Goal: Information Seeking & Learning: Check status

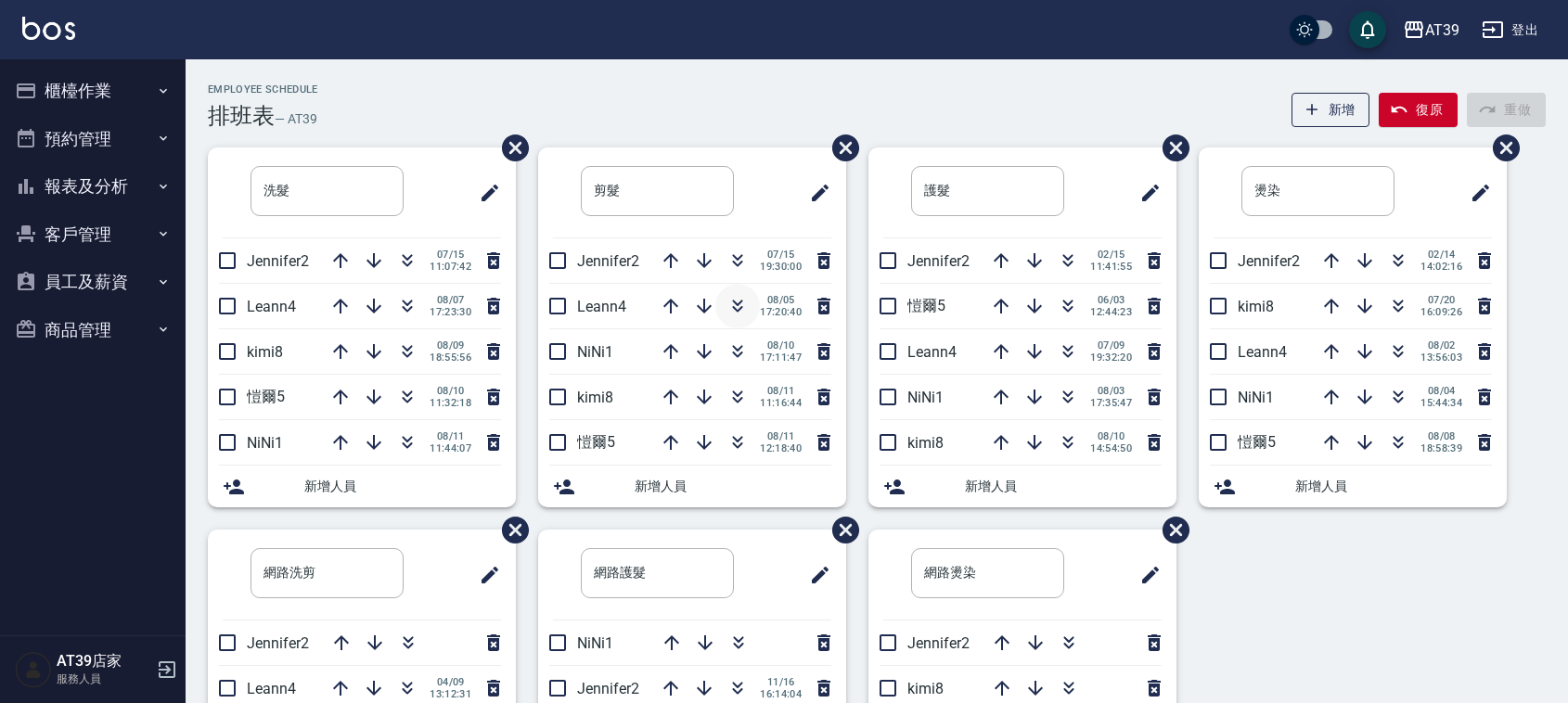
click at [731, 320] on button "button" at bounding box center [738, 306] width 45 height 45
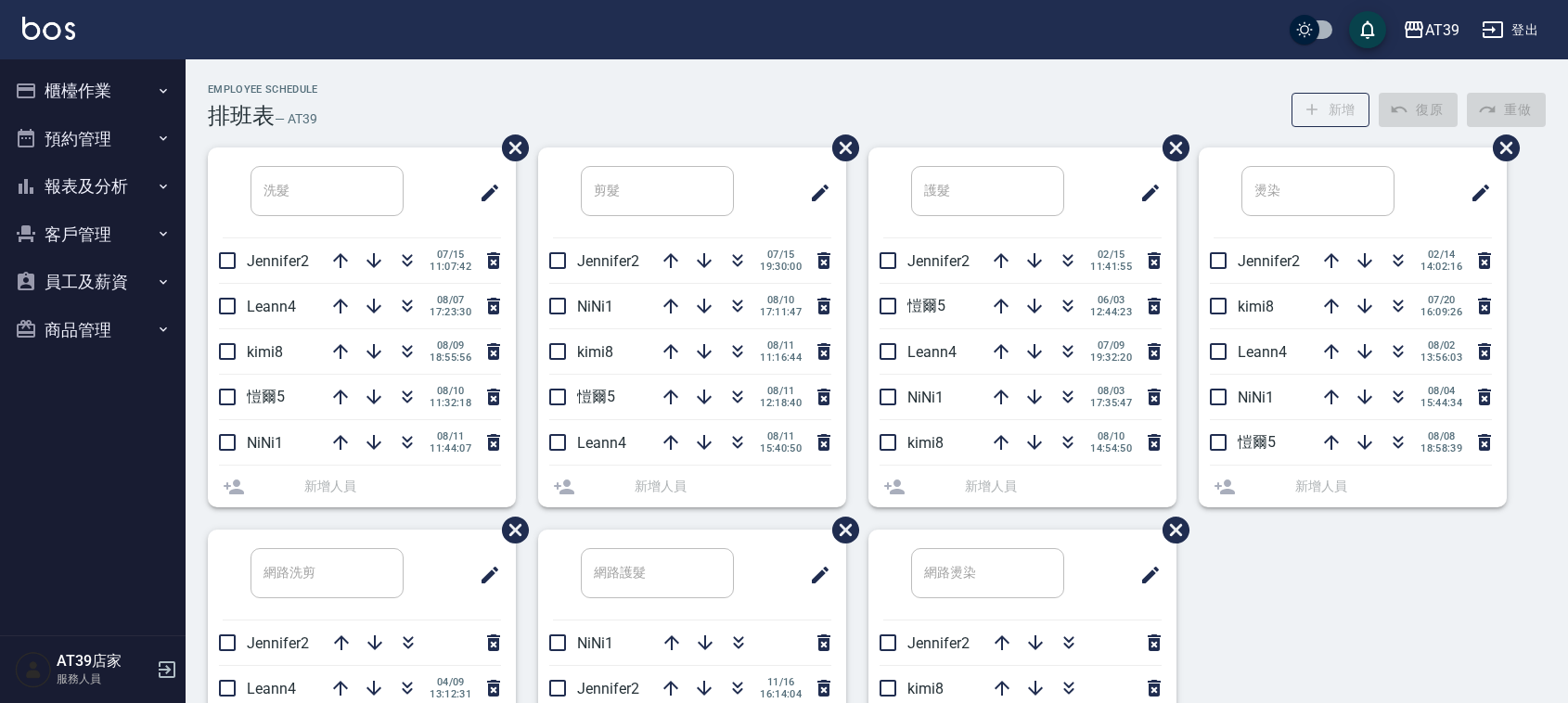
click at [98, 206] on button "報表及分析" at bounding box center [93, 187] width 170 height 48
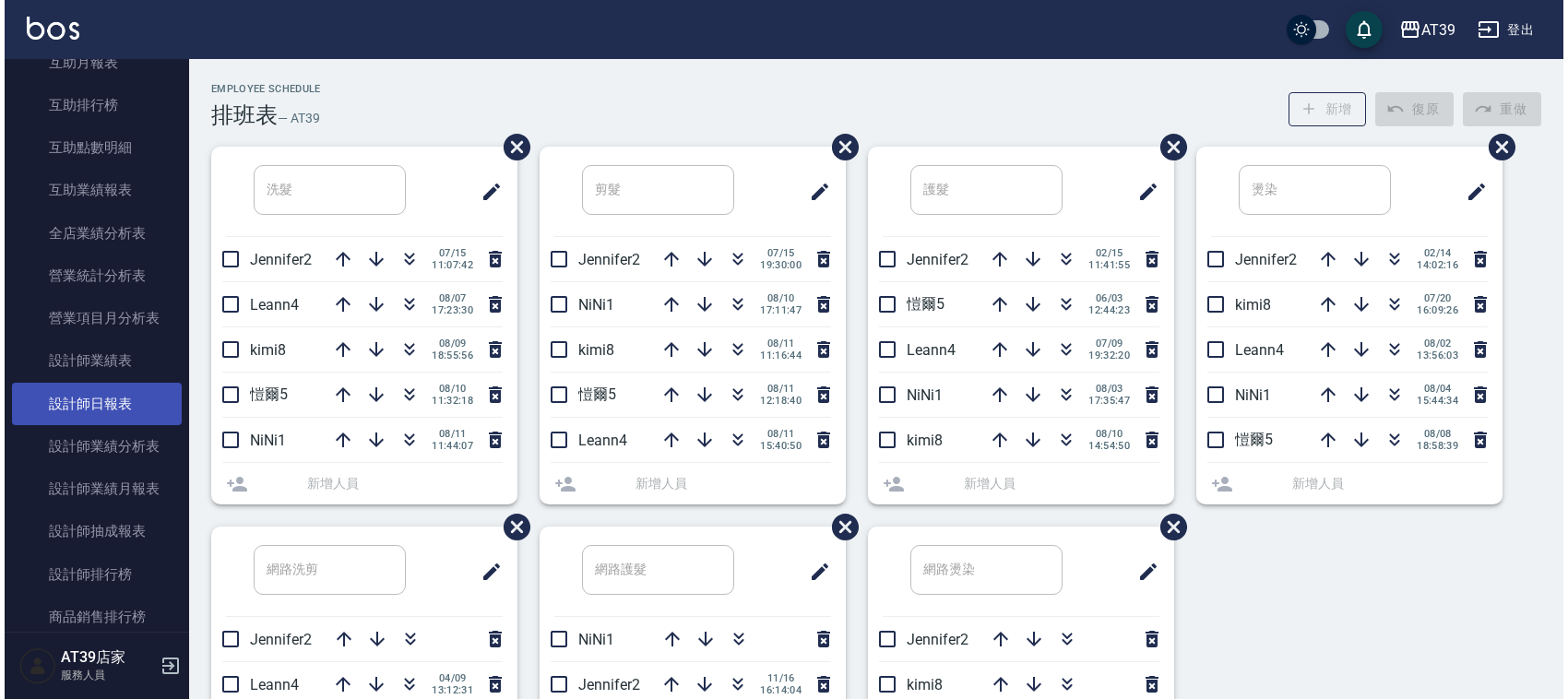
scroll to position [461, 0]
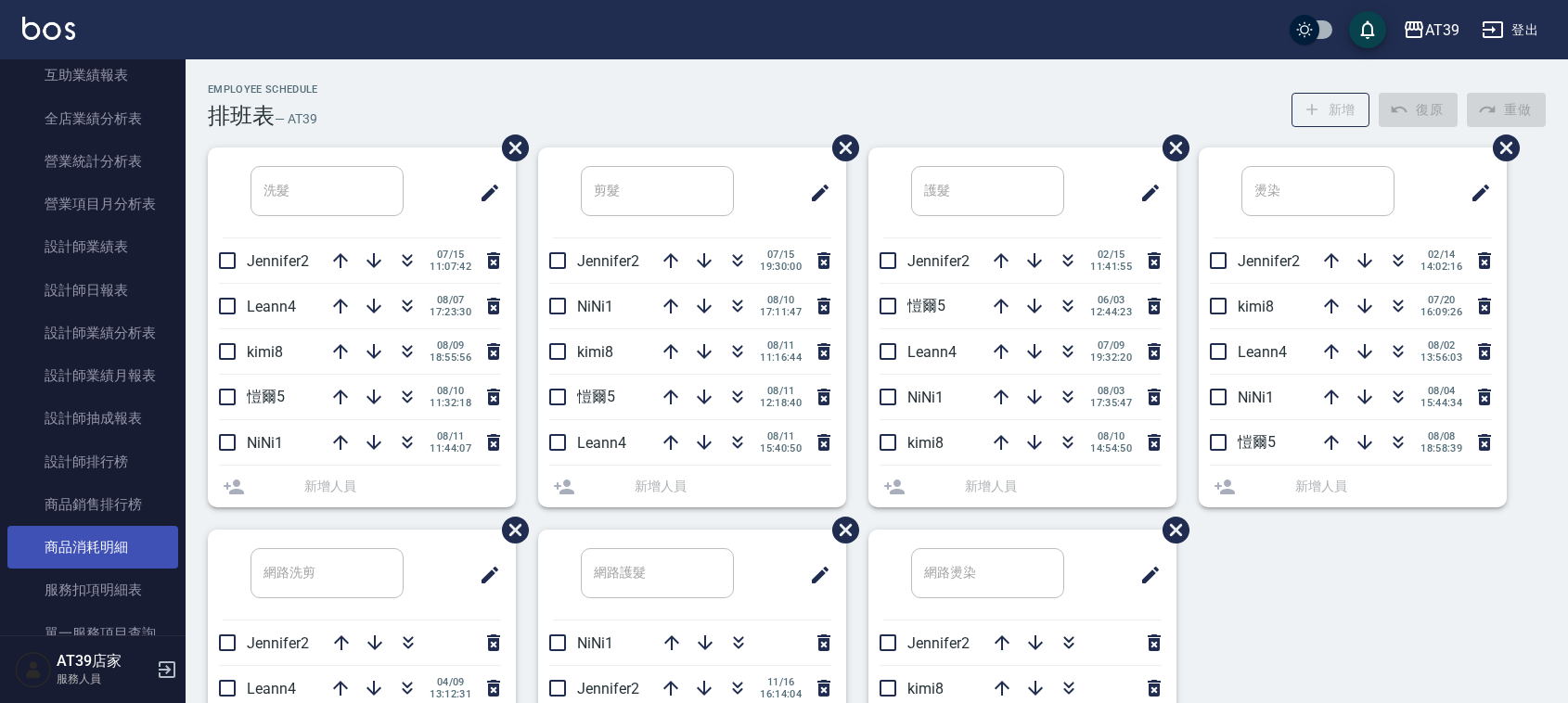
click at [141, 540] on link "商品消耗明細" at bounding box center [93, 547] width 170 height 43
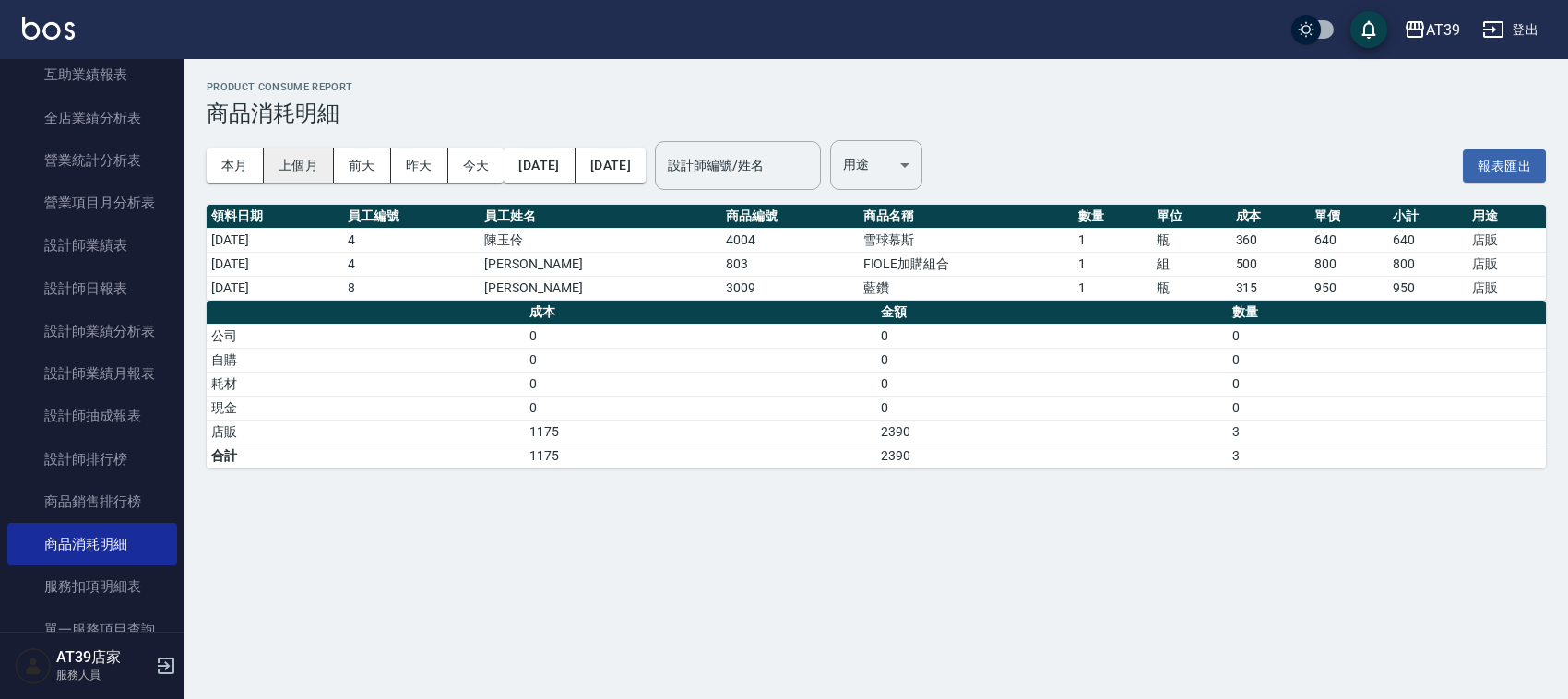
click at [306, 162] on button "上個月" at bounding box center [299, 165] width 70 height 34
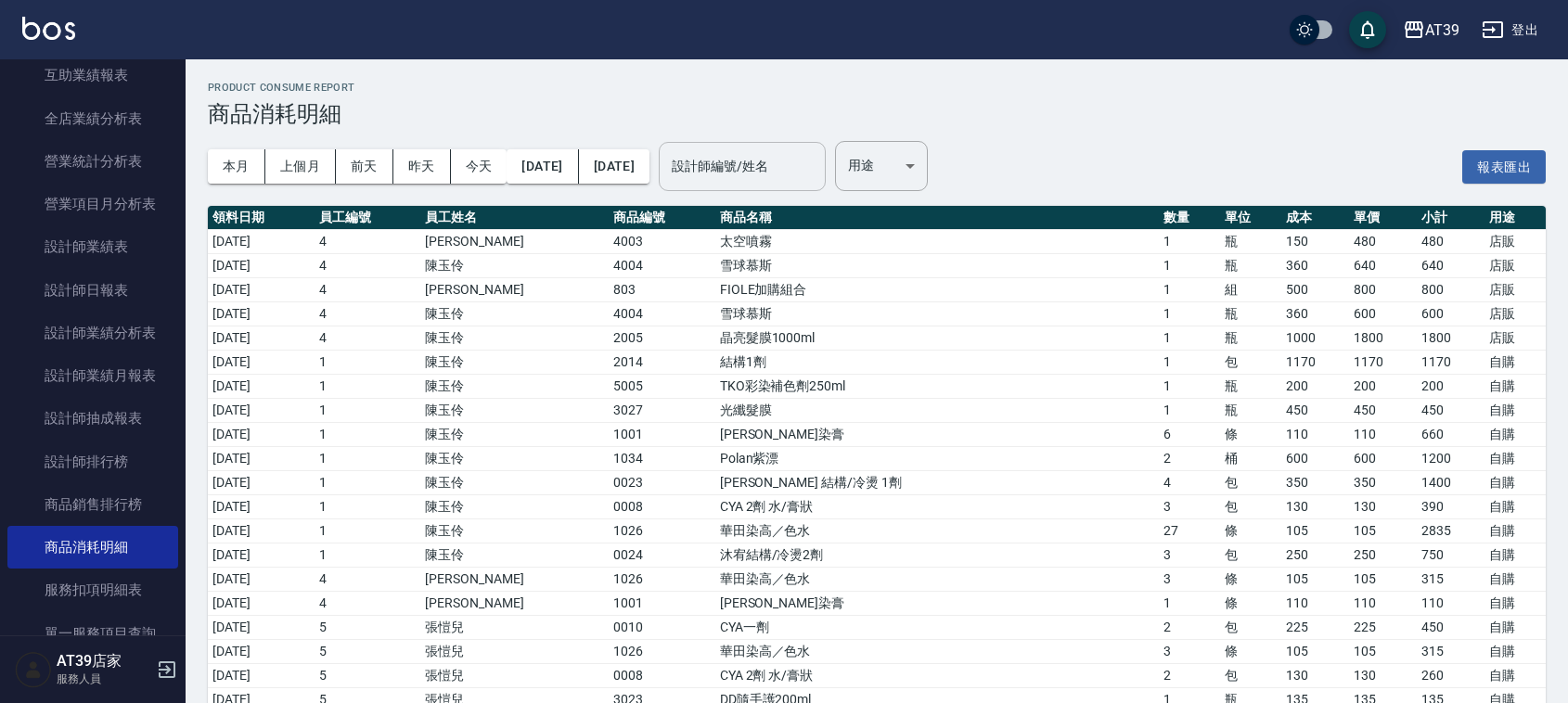
click at [826, 190] on div "設計師編號/姓名" at bounding box center [741, 165] width 167 height 49
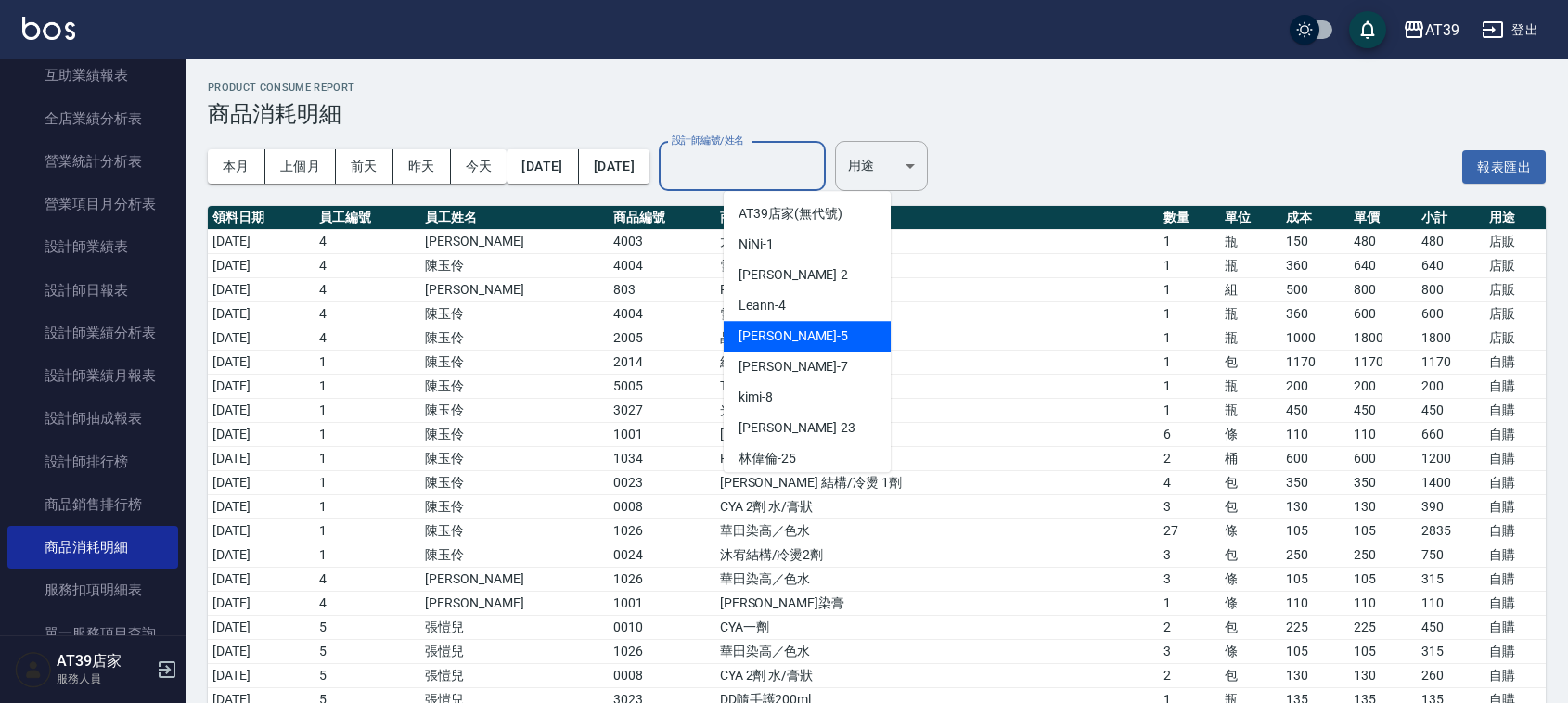
click at [784, 348] on div "愷爾 -5" at bounding box center [806, 336] width 167 height 31
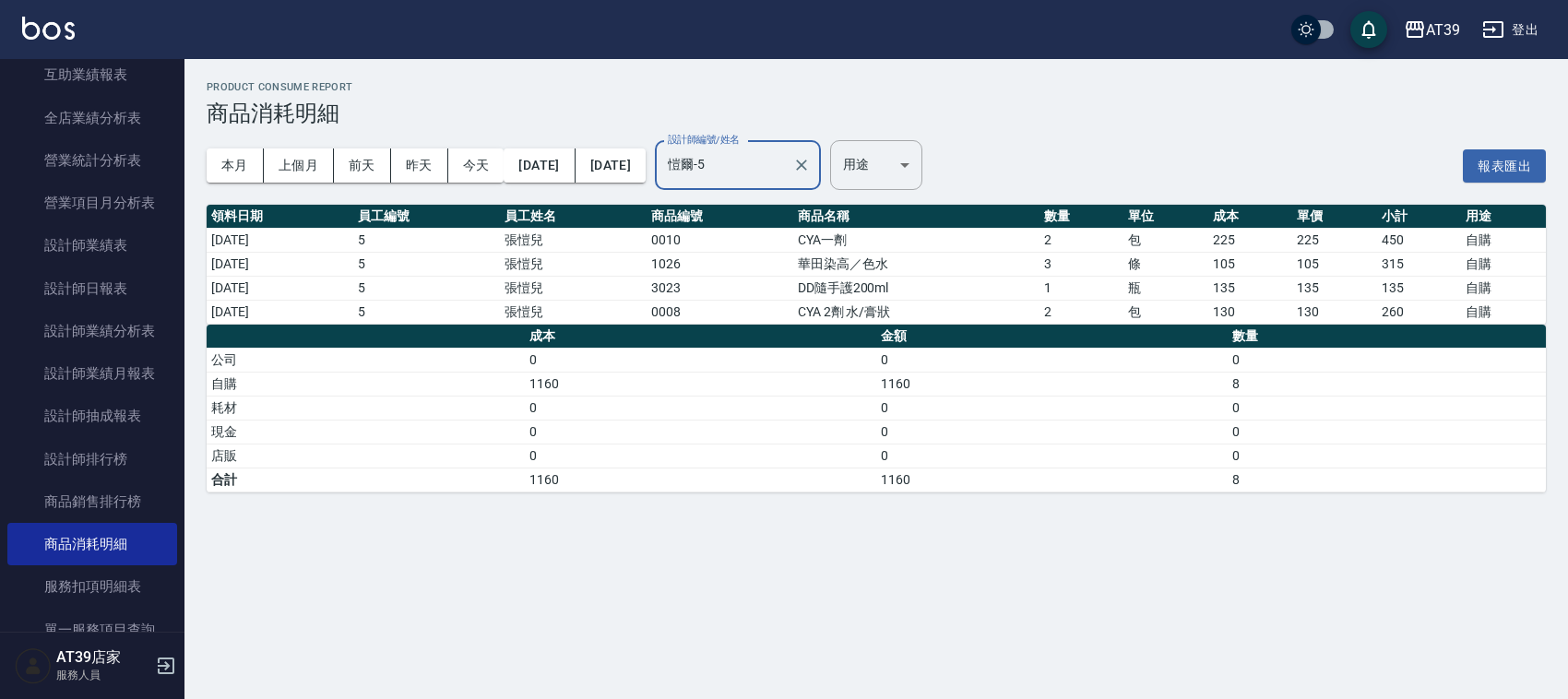
click at [785, 176] on input "愷爾-5" at bounding box center [724, 165] width 122 height 32
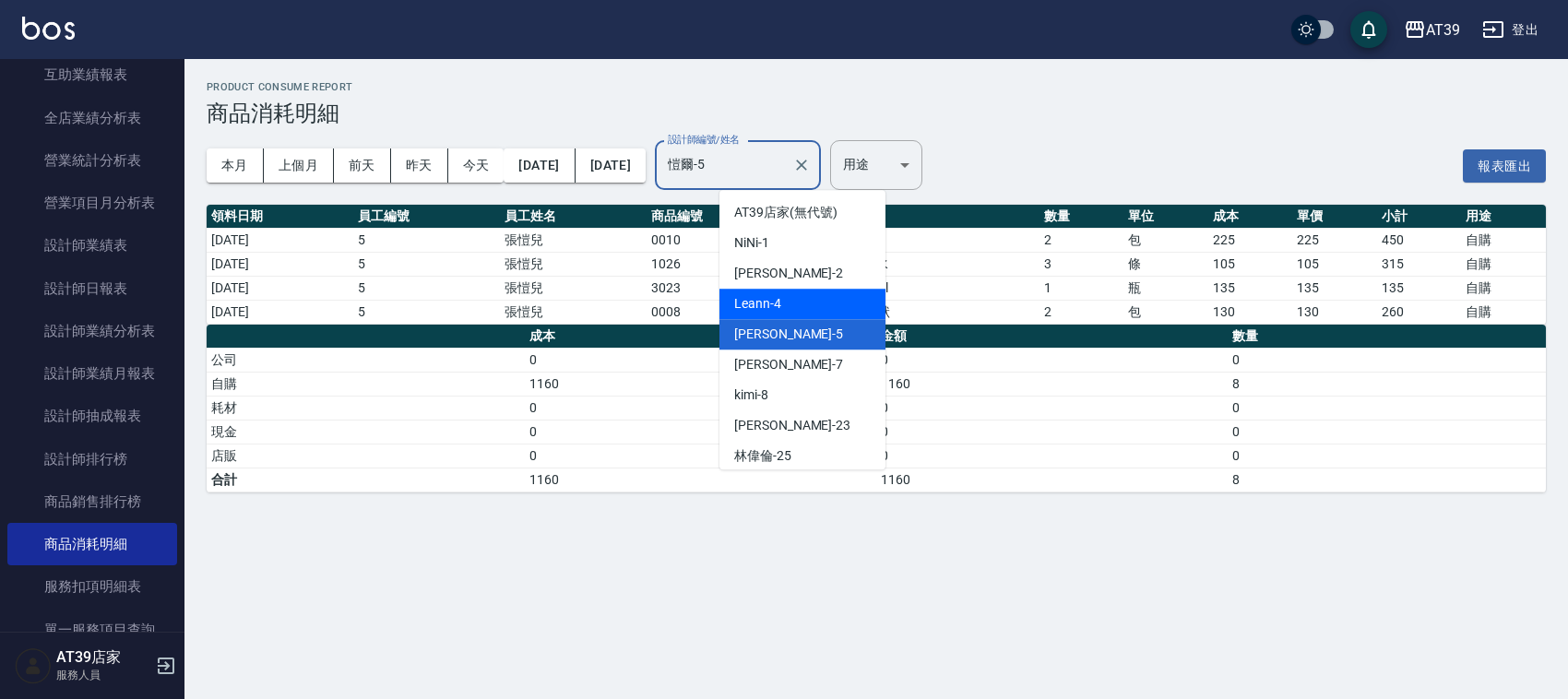
click at [772, 288] on div "Leann -4" at bounding box center [802, 303] width 167 height 30
type input "Leann-4"
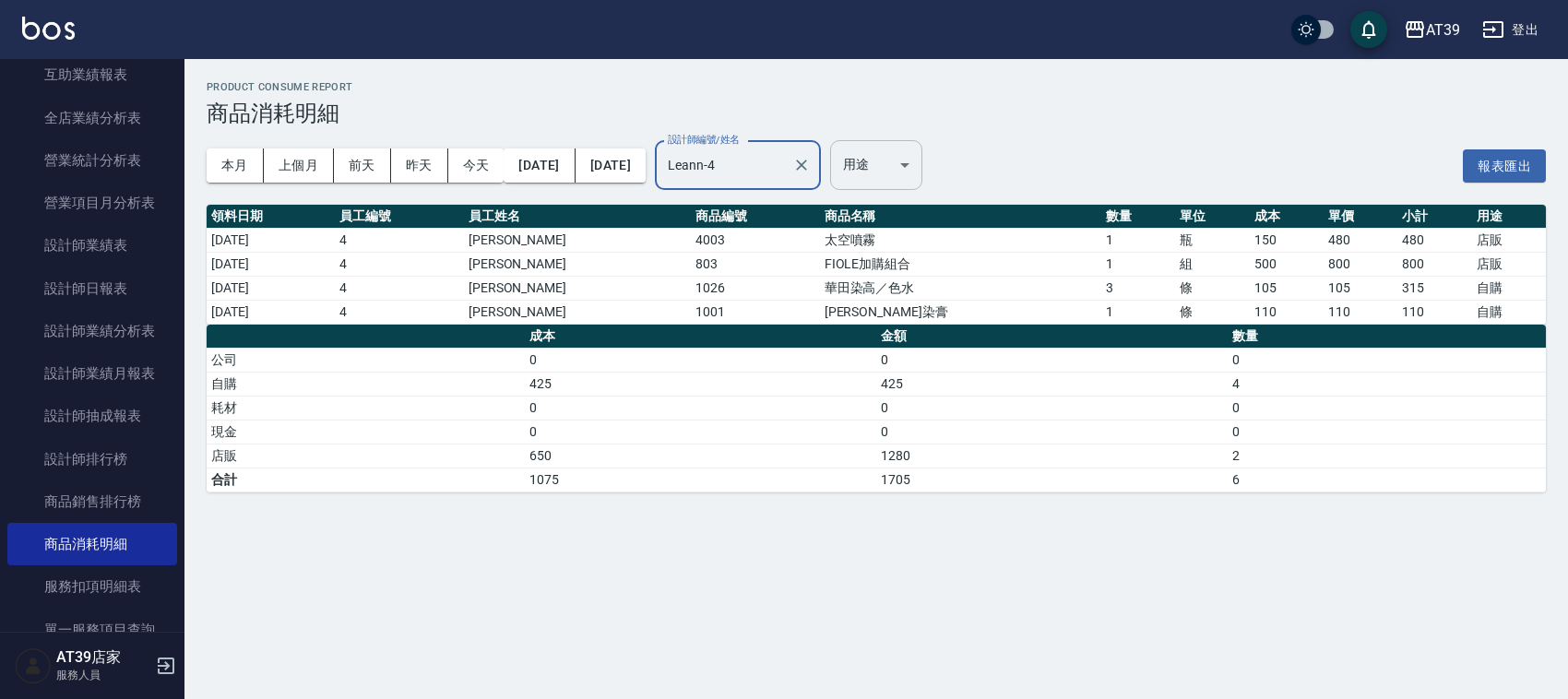
click at [964, 182] on body "AT39 登出 櫃檯作業 打帳單 帳單列表 現金收支登錄 每日結帳 排班表 現場電腦打卡 預約管理 預約管理 單日預約紀錄 單週預約紀錄 報表及分析 報表目錄…" at bounding box center [784, 349] width 1568 height 699
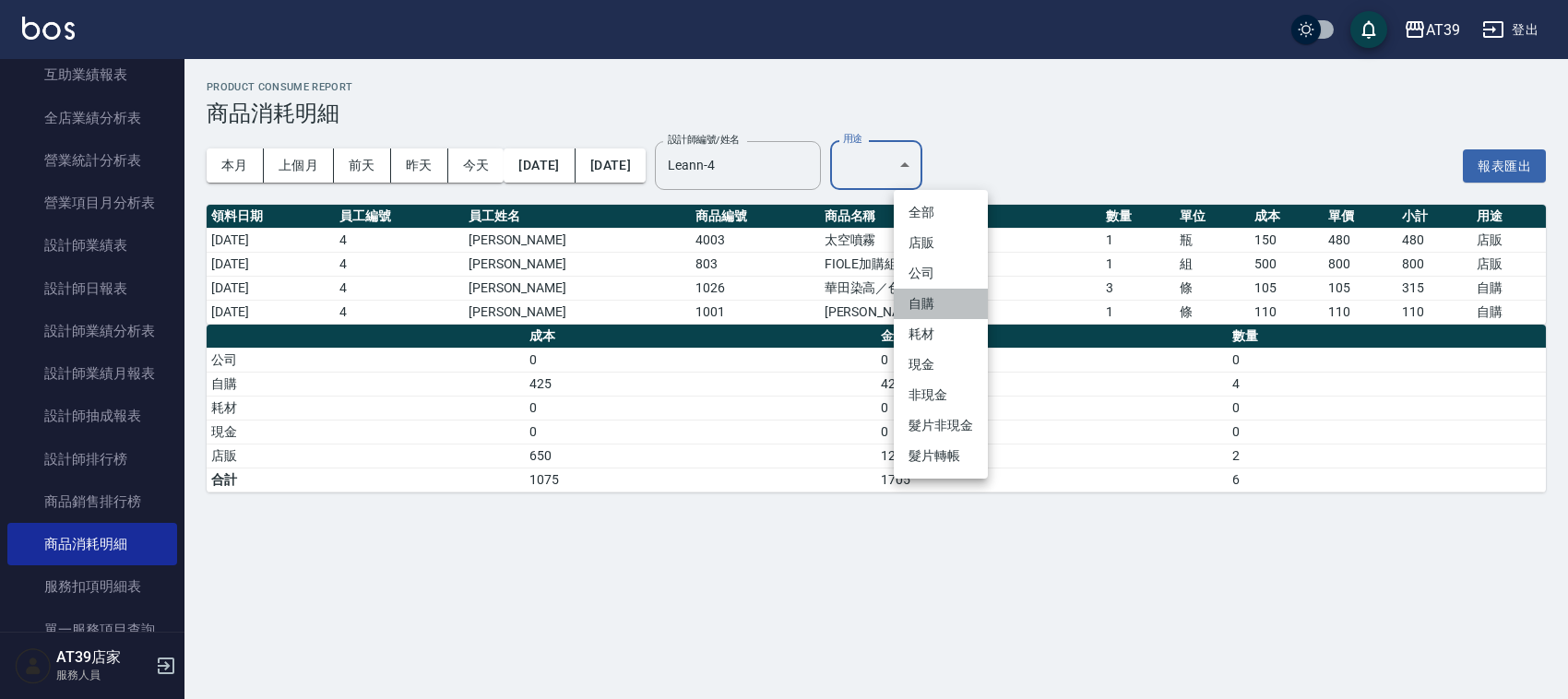
click at [964, 312] on li "自購" at bounding box center [941, 303] width 94 height 30
type input "自購"
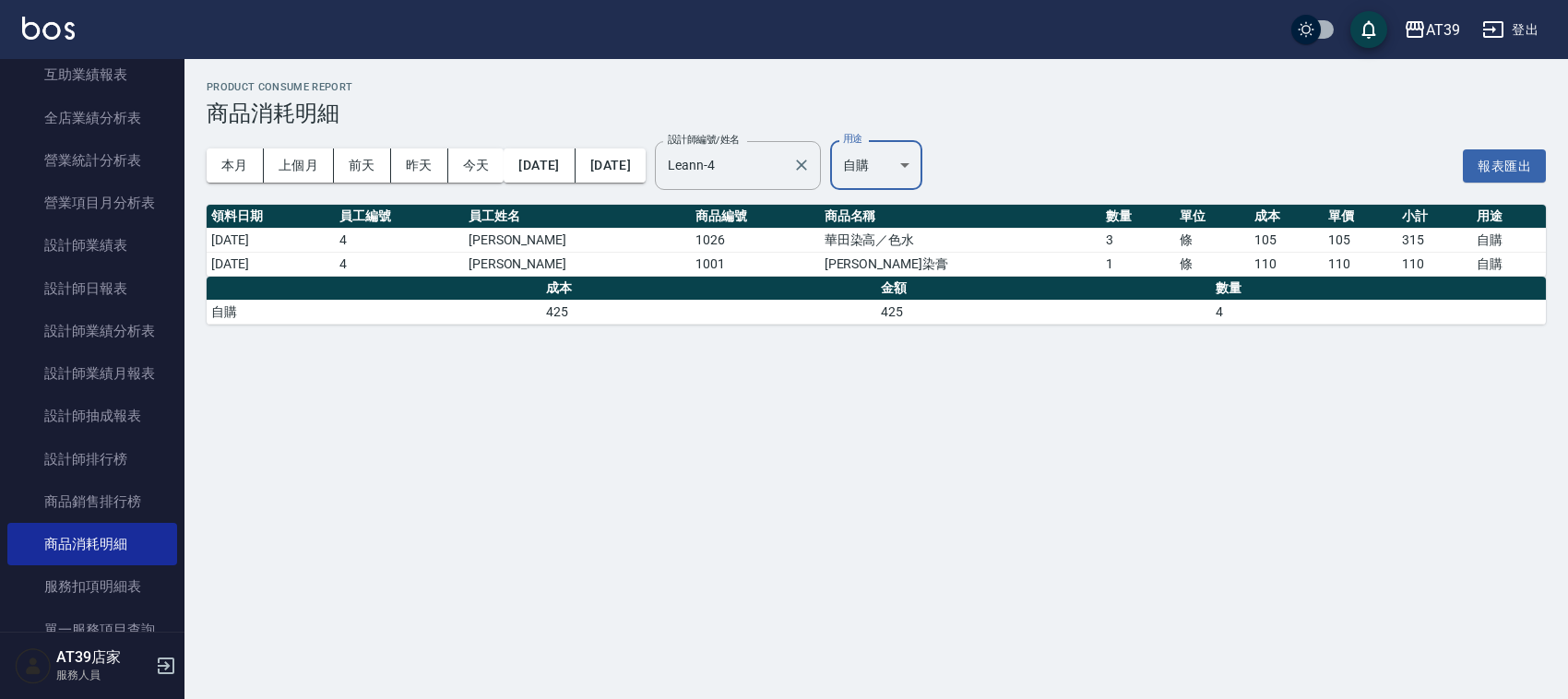
click at [740, 144] on label "設計師編號/姓名" at bounding box center [704, 140] width 72 height 14
click at [775, 149] on input "Leann-4" at bounding box center [724, 165] width 122 height 32
click at [785, 155] on input "Leann-4" at bounding box center [724, 165] width 122 height 32
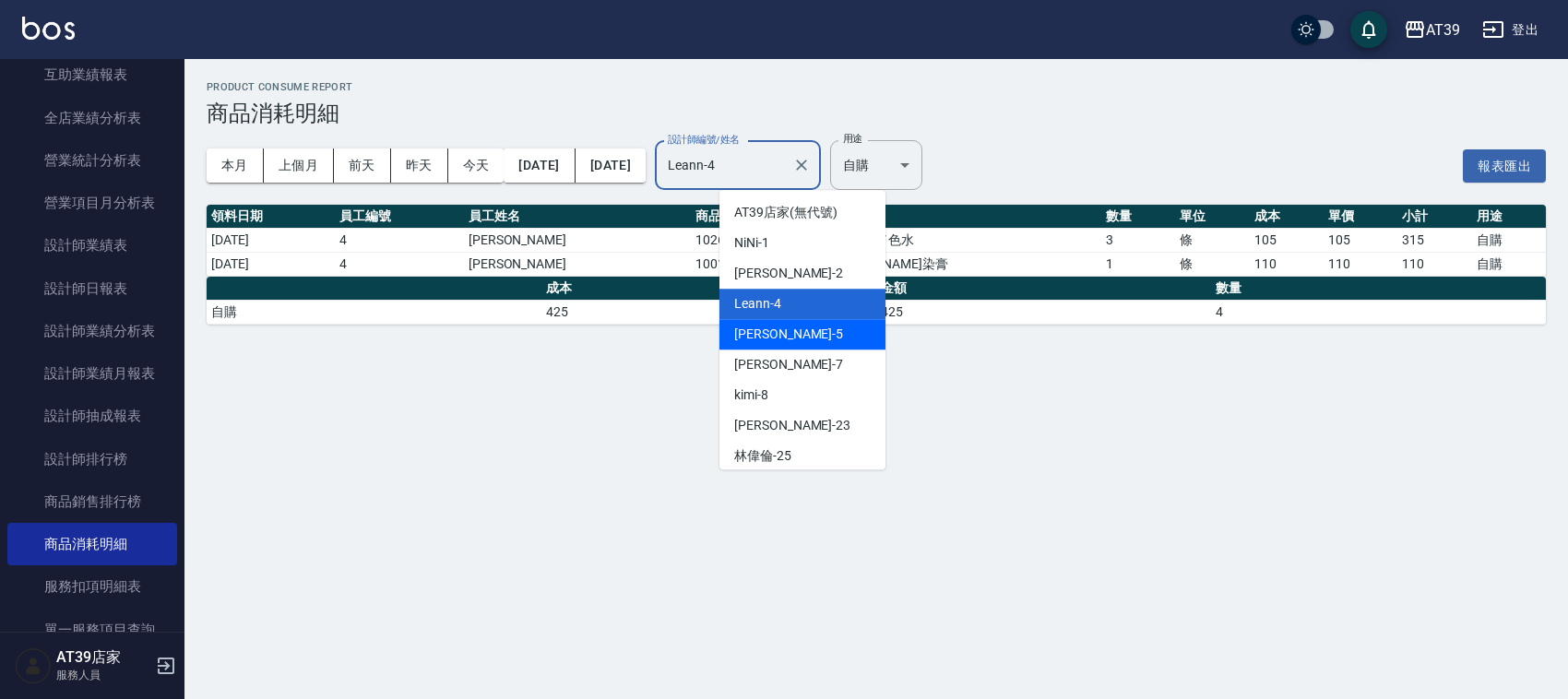
click at [794, 322] on div "愷爾 -5" at bounding box center [802, 334] width 167 height 30
type input "愷爾-5"
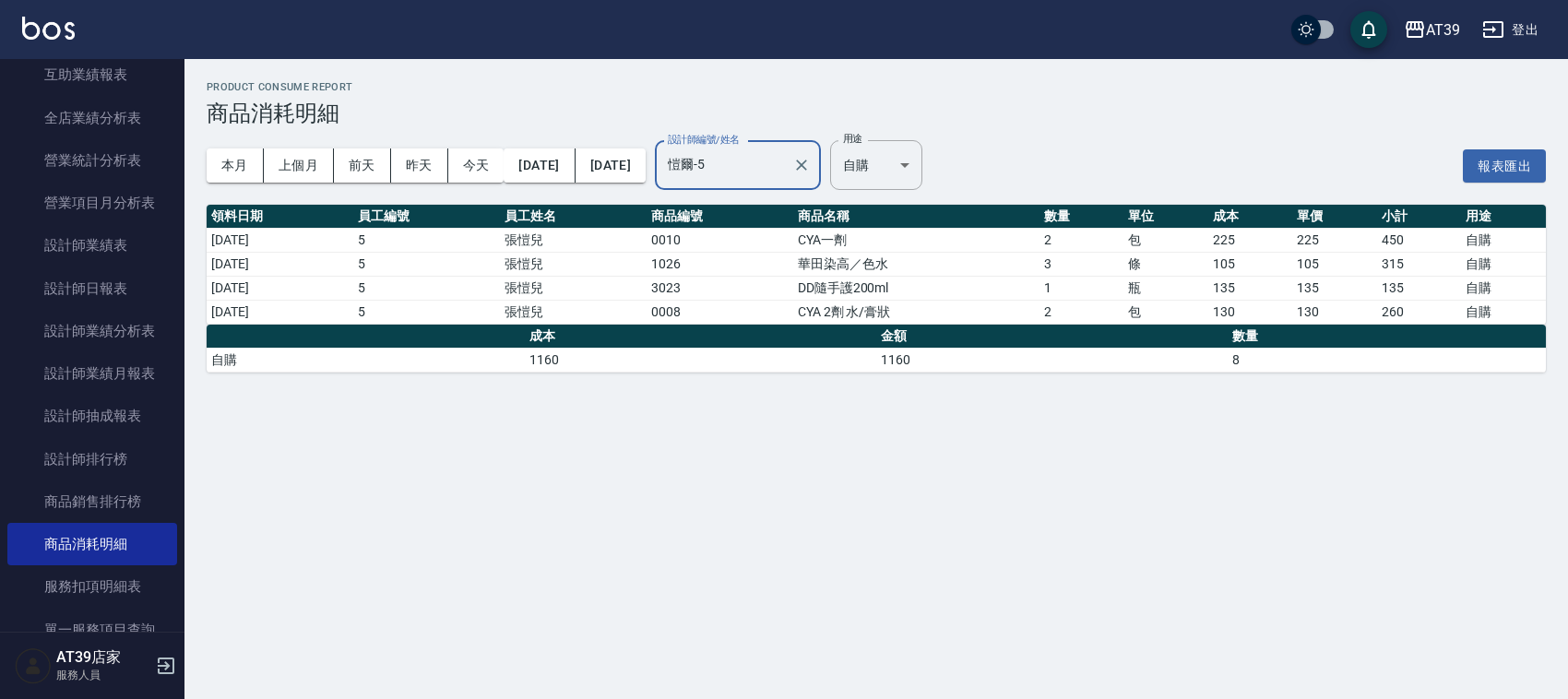
click at [990, 549] on div "Product Consume Report 商品消耗明細 本月 上個月 [DATE] [DATE] [DATE] [DATE] [DATE] 設計師編號/姓…" at bounding box center [784, 349] width 1568 height 699
